Goal: Browse casually

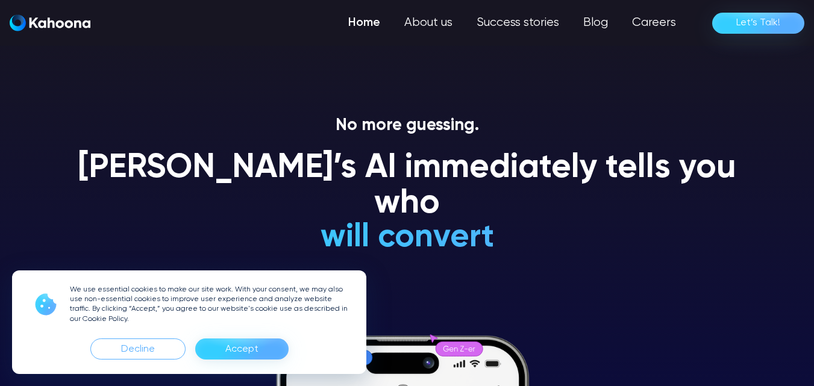
drag, startPoint x: 372, startPoint y: 163, endPoint x: 398, endPoint y: 161, distance: 26.5
click at [387, 163] on h1 "[PERSON_NAME]’s AI immediately tells you who" at bounding box center [407, 187] width 687 height 72
click at [229, 354] on div "Accept" at bounding box center [241, 349] width 33 height 19
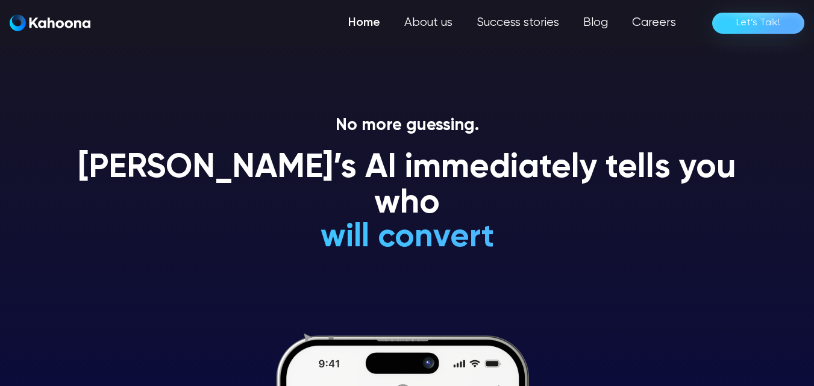
click at [295, 184] on h1 "is an impulsive shopper" at bounding box center [406, 166] width 355 height 36
click at [340, 148] on h1 "is a premium-shopper" at bounding box center [406, 131] width 355 height 36
click at [367, 170] on h1 "[PERSON_NAME]’s AI immediately tells you who" at bounding box center [407, 187] width 687 height 72
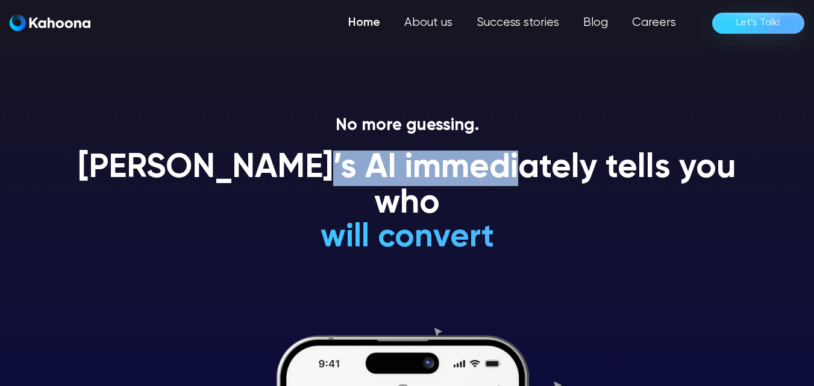
click at [367, 170] on h1 "[PERSON_NAME]’s AI immediately tells you who" at bounding box center [407, 187] width 687 height 72
click at [149, 167] on h1 "[PERSON_NAME]’s AI immediately tells you who" at bounding box center [407, 187] width 687 height 72
